Goal: Find specific page/section: Find specific page/section

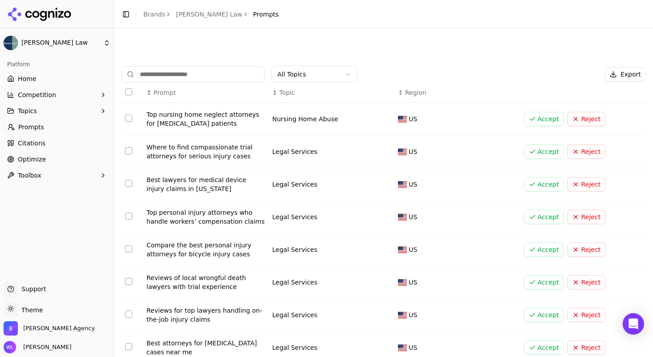
scroll to position [3064, 0]
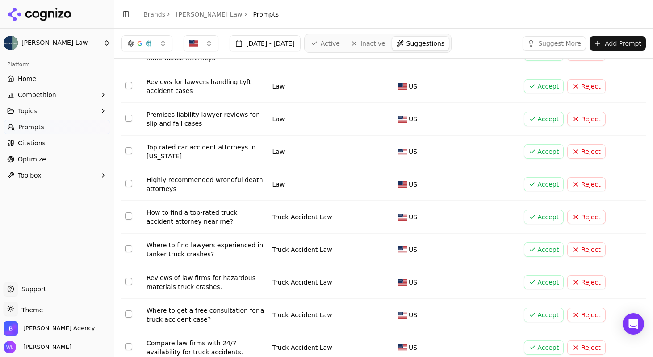
click at [527, 144] on button "Accept" at bounding box center [544, 151] width 40 height 14
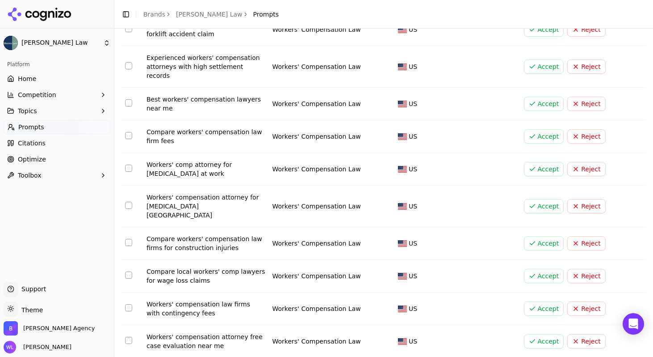
scroll to position [2052, 0]
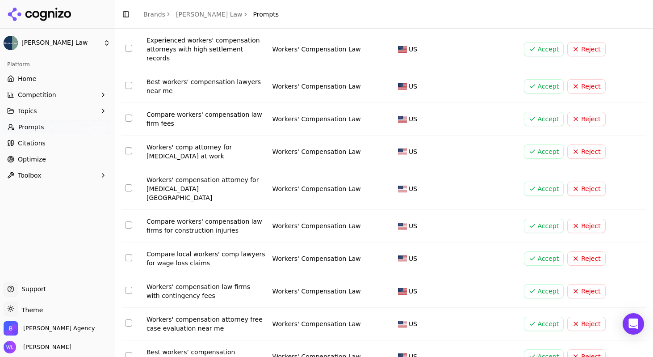
click at [538, 181] on button "Accept" at bounding box center [544, 188] width 40 height 14
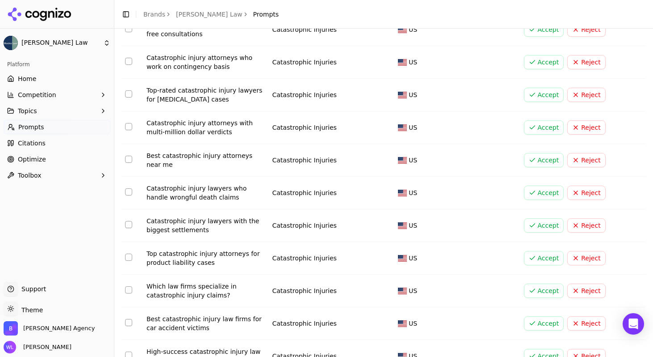
scroll to position [3064, 0]
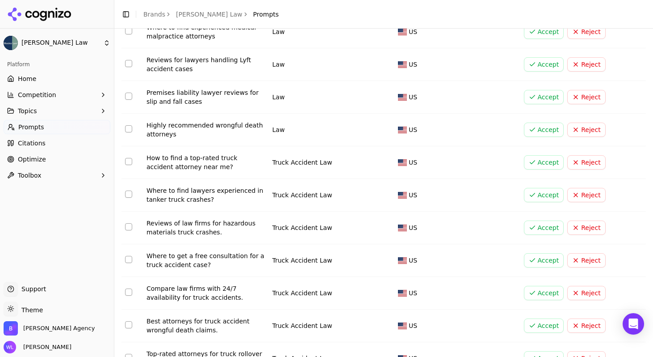
scroll to position [3039, 0]
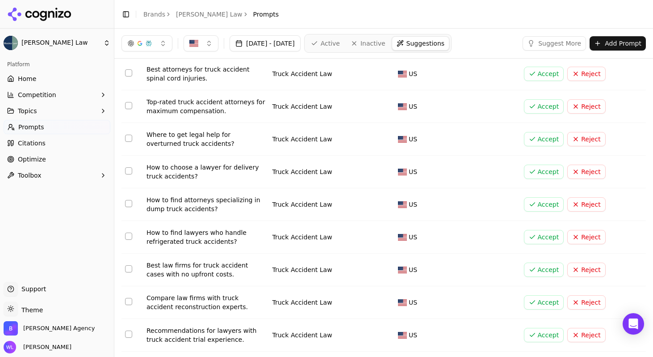
scroll to position [0, 0]
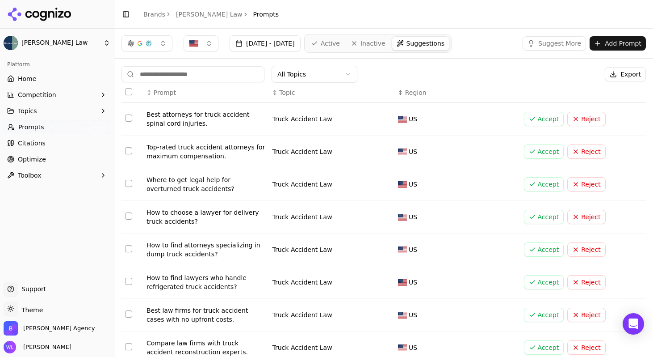
click at [523, 41] on button "Suggest More" at bounding box center [554, 43] width 63 height 14
click at [55, 97] on button "Competition" at bounding box center [57, 95] width 107 height 14
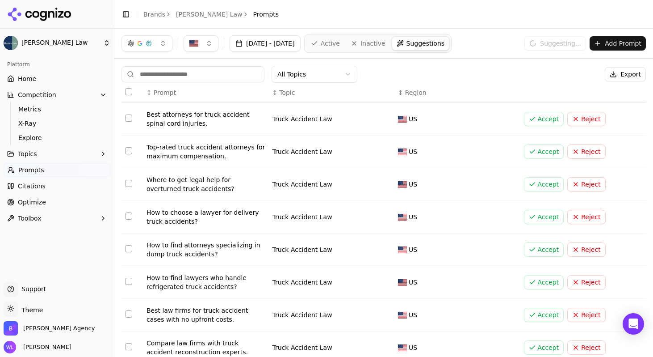
click at [54, 94] on button "Competition" at bounding box center [57, 95] width 107 height 14
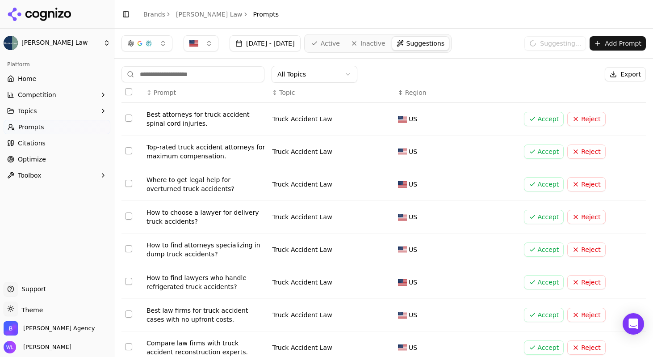
click at [50, 113] on button "Topics" at bounding box center [57, 111] width 107 height 14
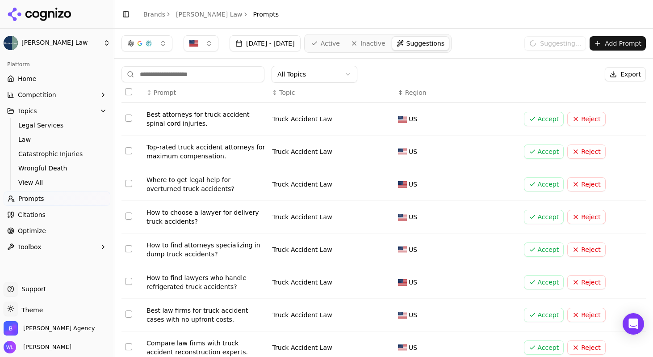
click at [50, 113] on button "Topics" at bounding box center [57, 111] width 107 height 14
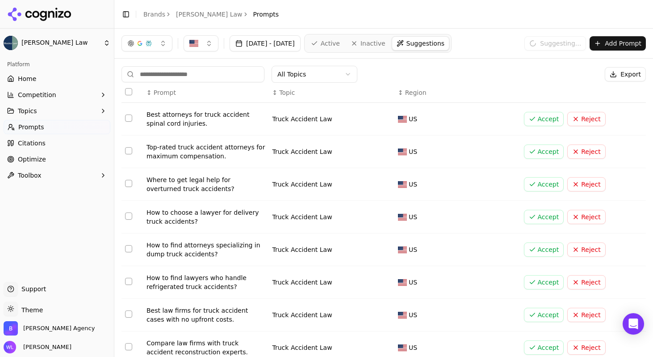
click at [186, 18] on link "[PERSON_NAME] Law" at bounding box center [209, 14] width 67 height 9
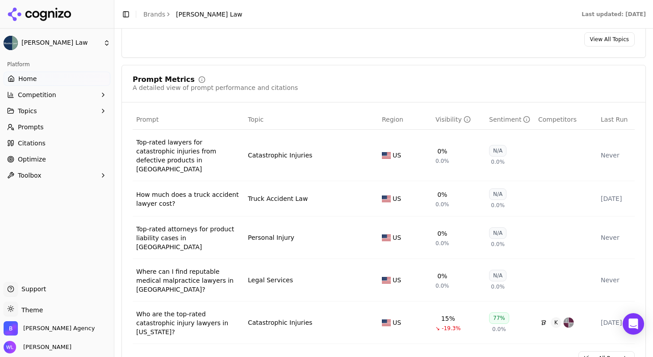
scroll to position [625, 0]
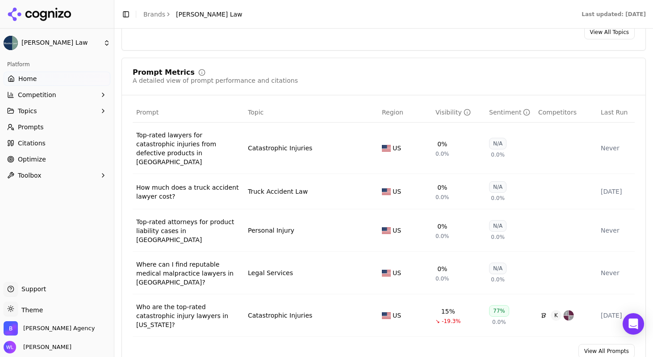
click at [592, 344] on link "View All Prompts" at bounding box center [607, 351] width 56 height 14
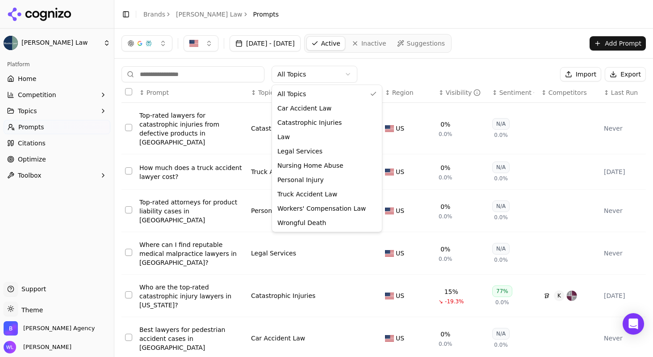
click at [329, 74] on html "[PERSON_NAME] Law Platform Home Competition Topics Prompts Citations Optimize T…" at bounding box center [326, 178] width 653 height 357
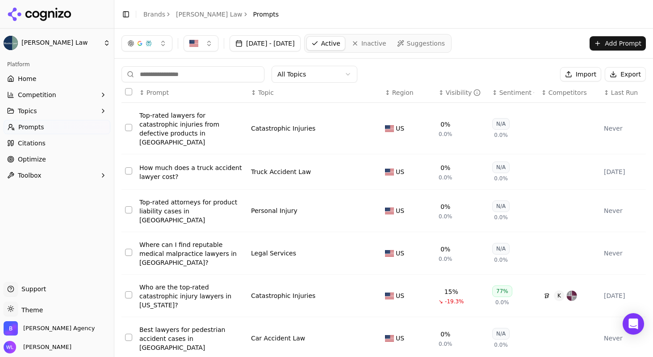
scroll to position [159, 0]
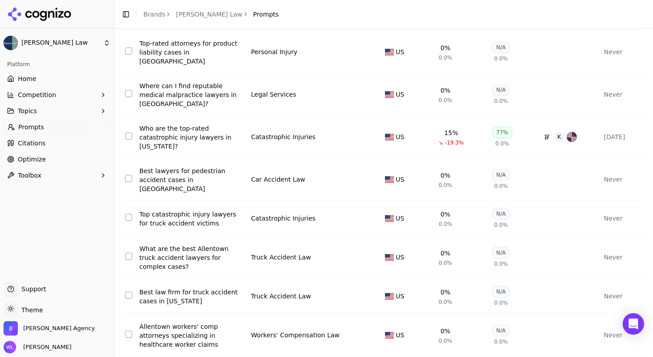
click at [55, 84] on link "Home" at bounding box center [57, 78] width 107 height 14
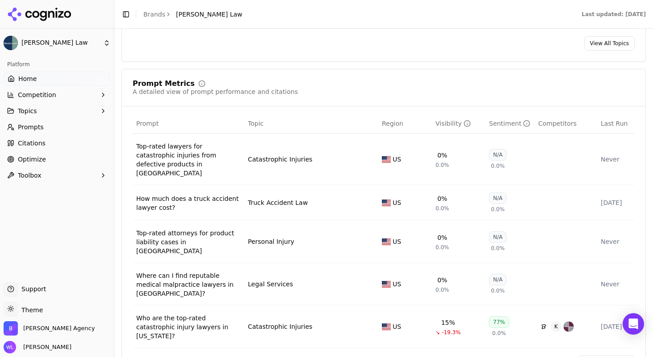
scroll to position [631, 0]
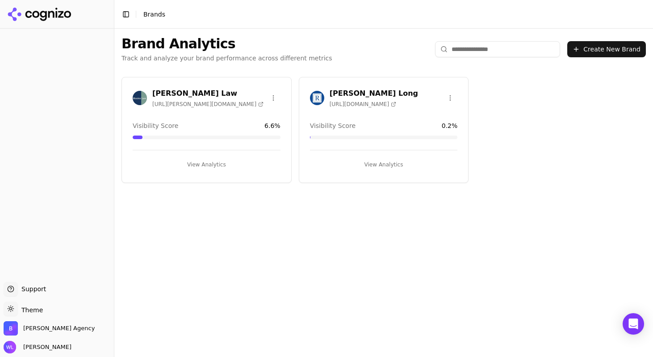
click at [386, 95] on h3 "[PERSON_NAME] Long" at bounding box center [374, 93] width 88 height 11
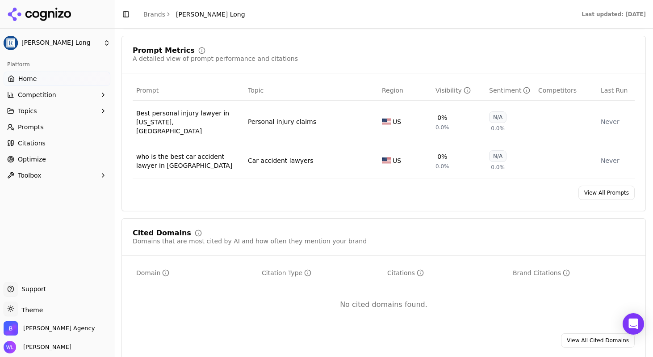
scroll to position [544, 0]
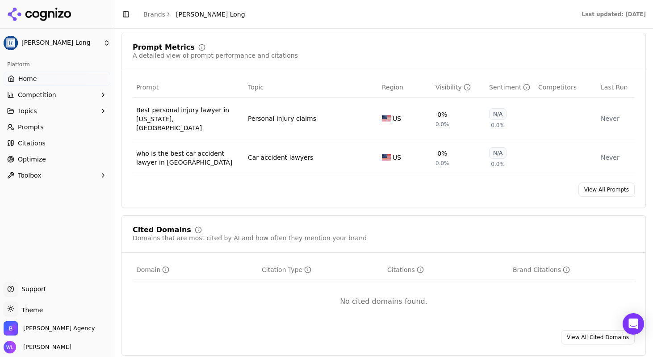
click at [614, 182] on link "View All Prompts" at bounding box center [607, 189] width 56 height 14
